Goal: Check status: Check status

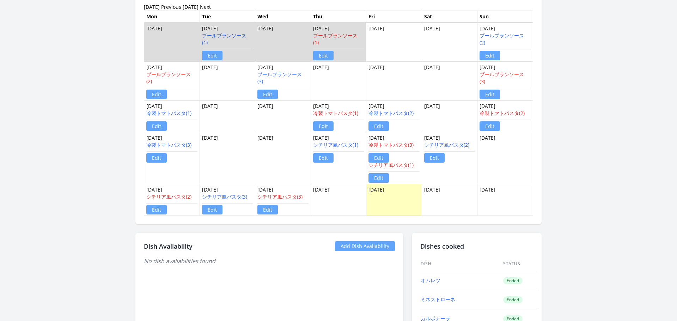
scroll to position [531, 0]
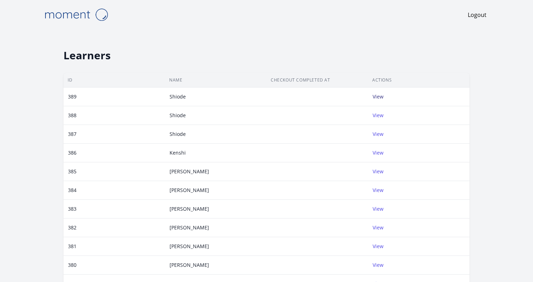
click at [376, 95] on link "View" at bounding box center [378, 96] width 11 height 7
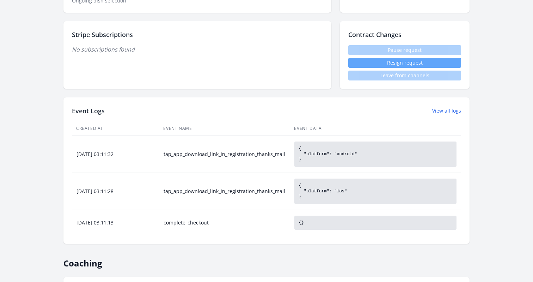
scroll to position [229, 0]
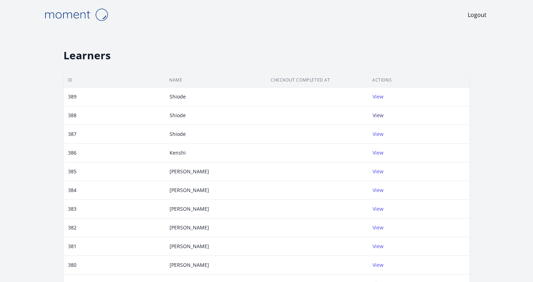
click at [376, 116] on link "View" at bounding box center [378, 115] width 11 height 7
click at [378, 137] on link "View" at bounding box center [378, 134] width 11 height 7
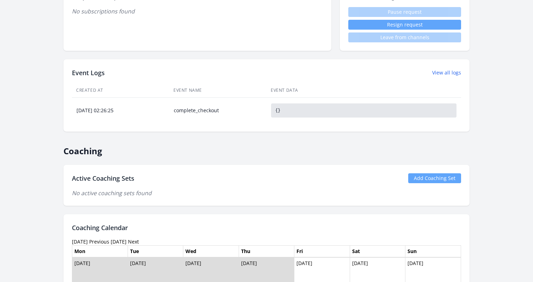
scroll to position [262, 0]
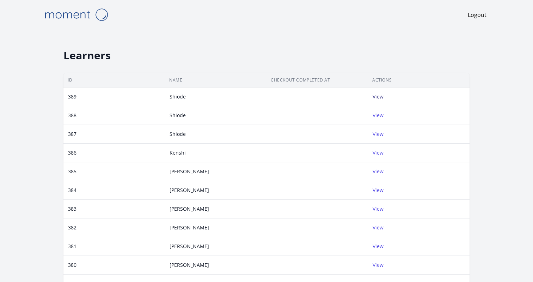
click at [377, 98] on link "View" at bounding box center [378, 96] width 11 height 7
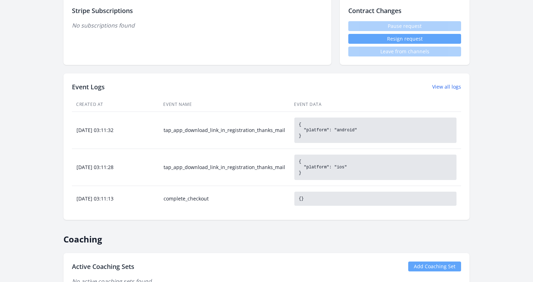
scroll to position [248, 0]
